Goal: Complete application form

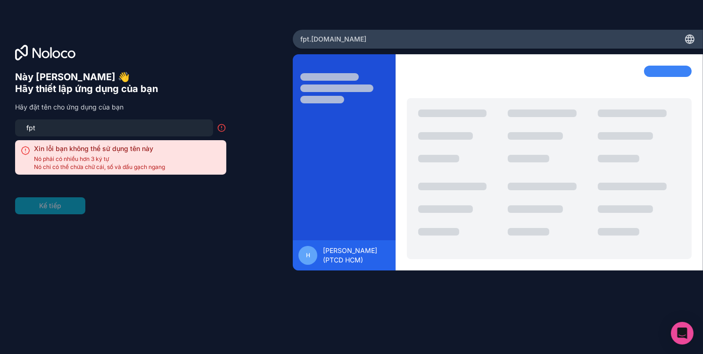
drag, startPoint x: 89, startPoint y: 130, endPoint x: 11, endPoint y: 154, distance: 81.4
click at [7, 145] on div "[PERSON_NAME] 👋 Hãy thiết lập ứng dụng của bạn Hãy đặt tên cho ứng dụng của bạn…" at bounding box center [146, 177] width 293 height 295
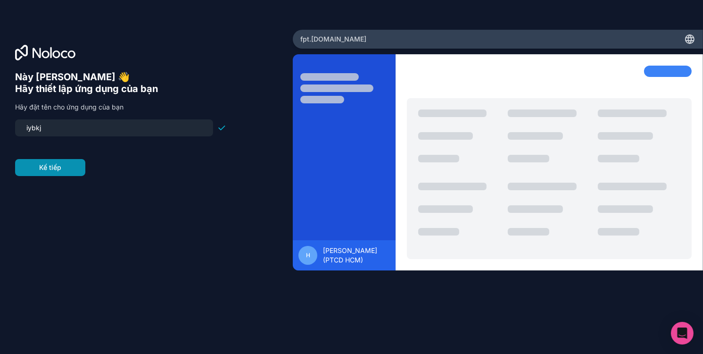
type input "iybkj"
click at [79, 170] on button "Kế tiếp" at bounding box center [50, 167] width 70 height 17
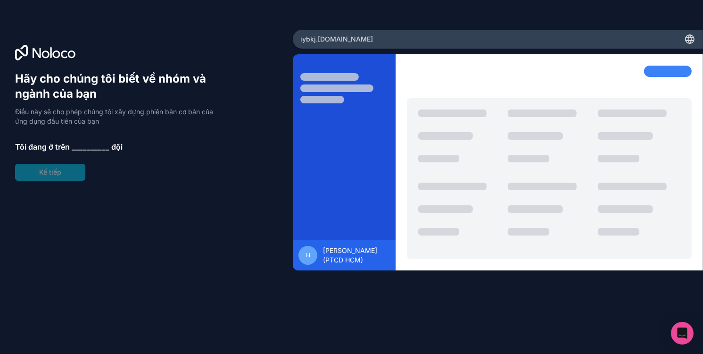
click at [84, 151] on span "__________" at bounding box center [91, 146] width 38 height 11
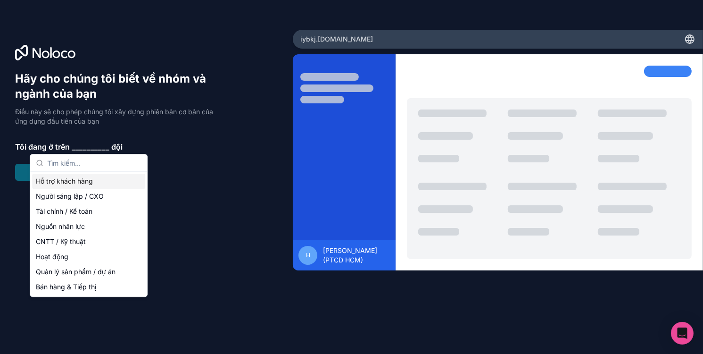
click at [84, 148] on font "__________" at bounding box center [91, 146] width 38 height 9
